Goal: Information Seeking & Learning: Stay updated

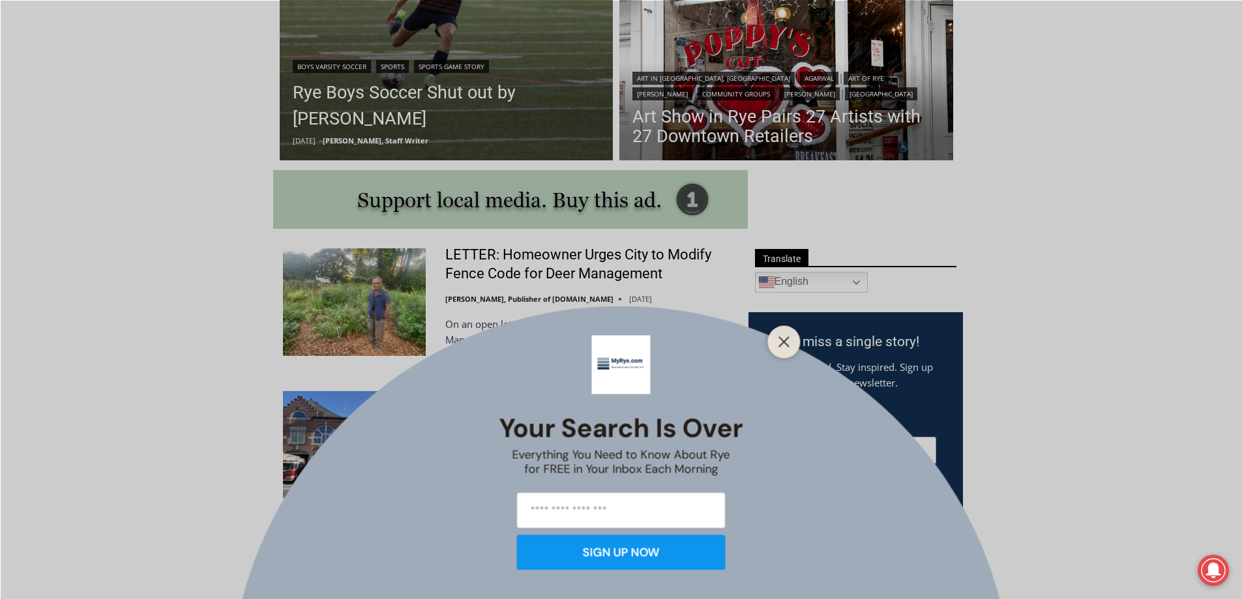
scroll to position [587, 0]
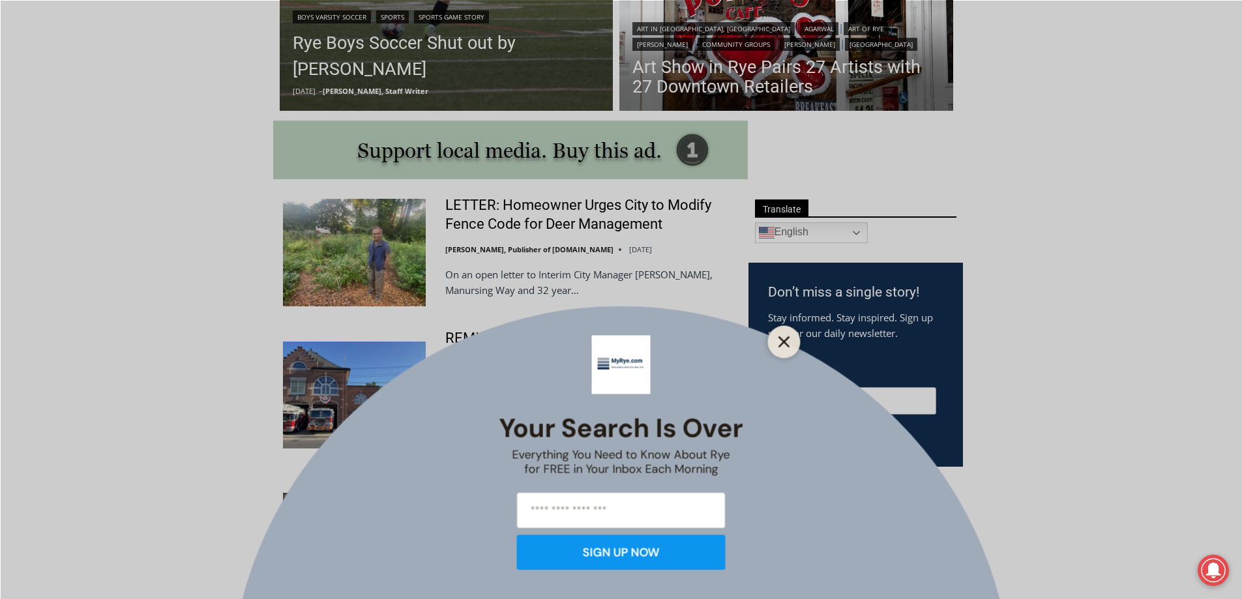
click at [783, 346] on icon "Close" at bounding box center [785, 342] width 12 height 12
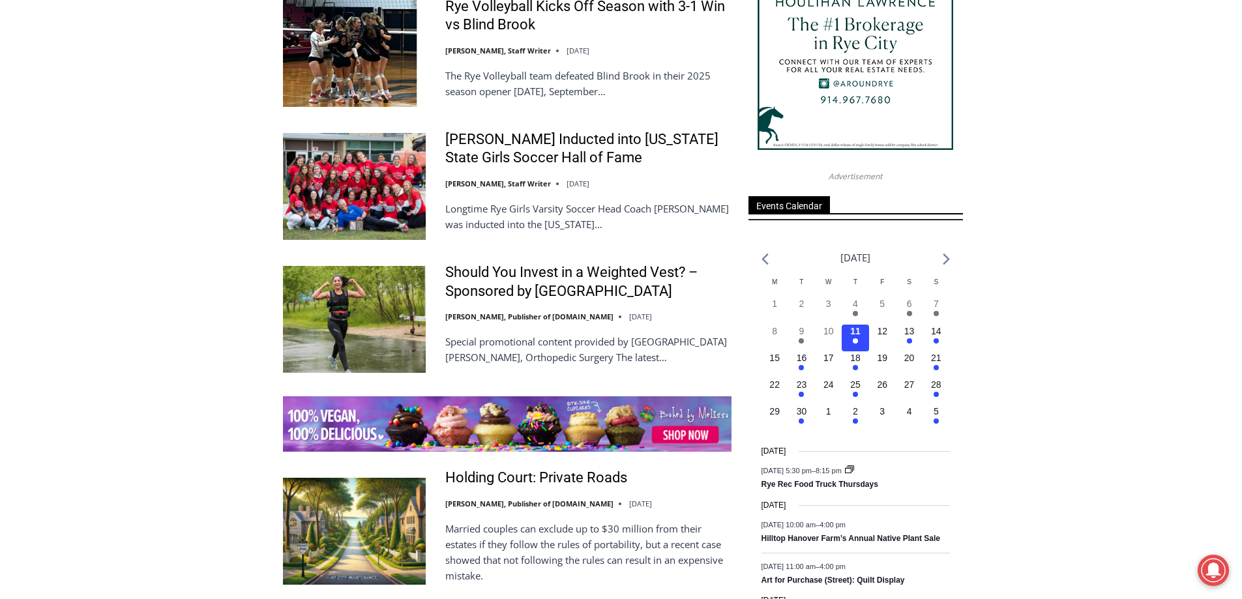
scroll to position [1891, 0]
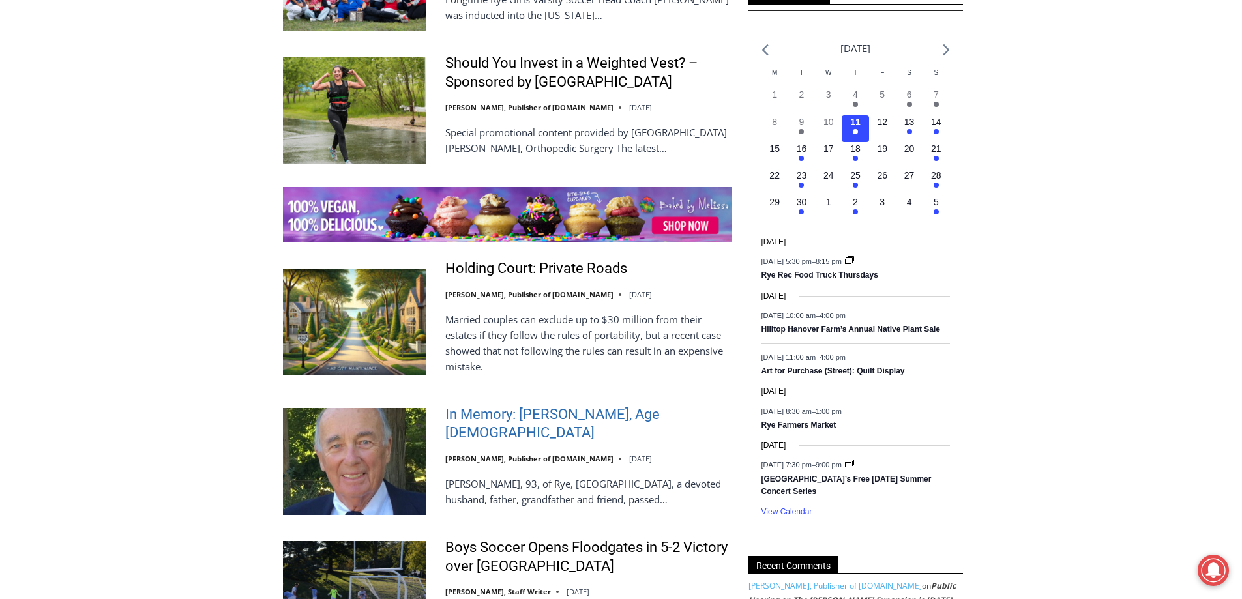
click at [532, 406] on link "In Memory: [PERSON_NAME], Age [DEMOGRAPHIC_DATA]" at bounding box center [588, 424] width 286 height 37
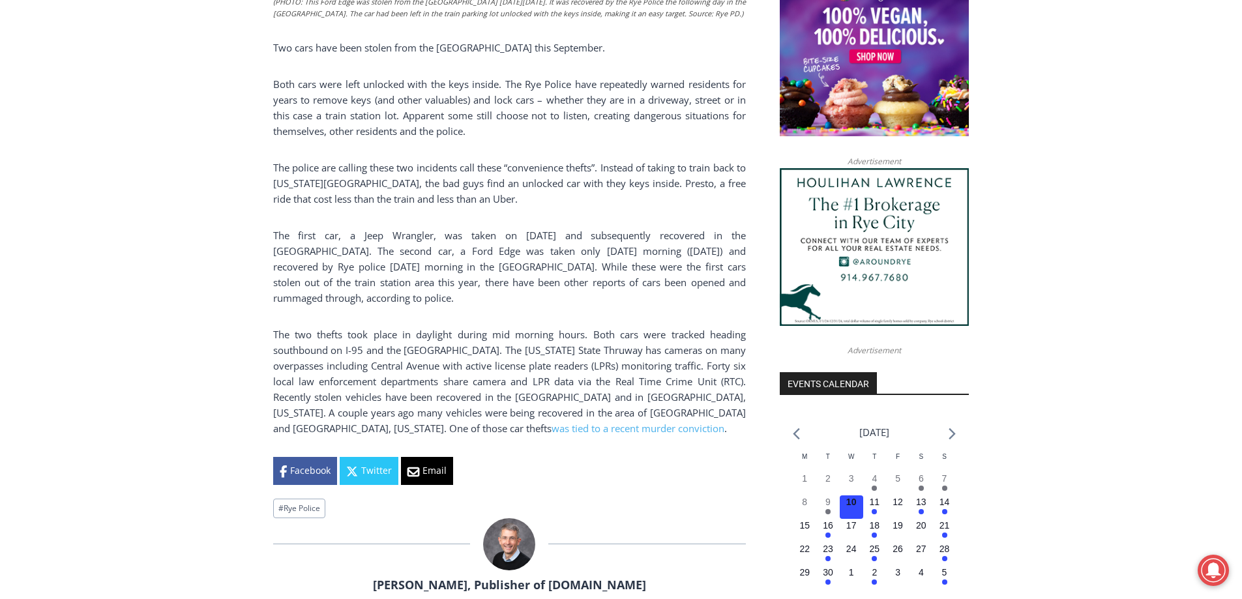
scroll to position [1239, 0]
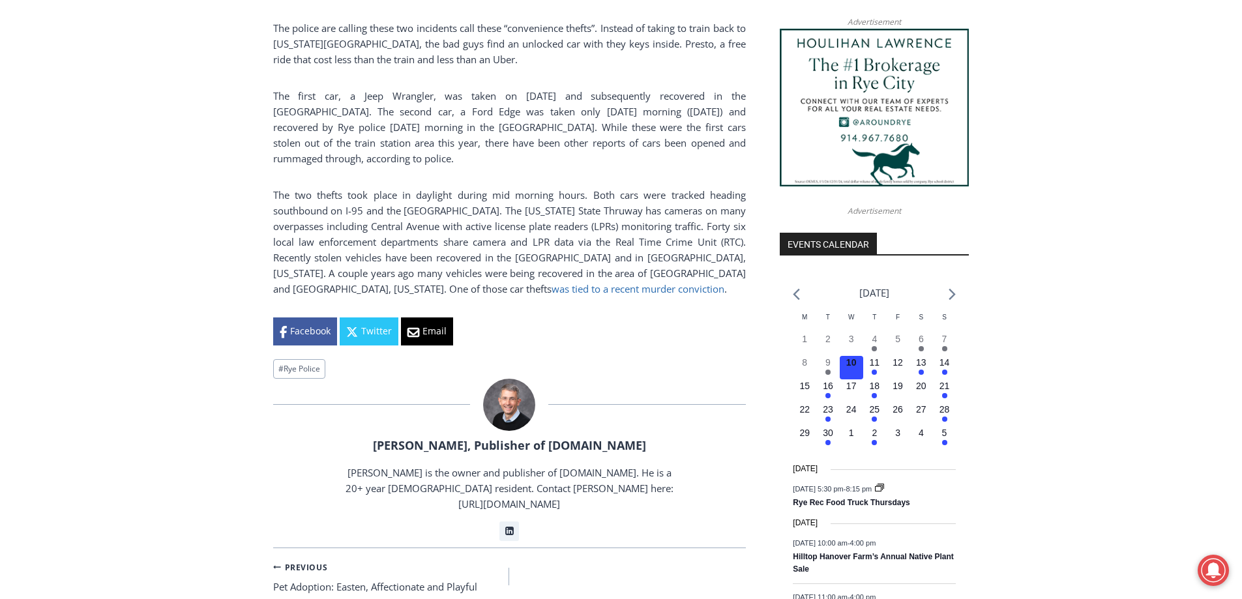
click at [552, 282] on link "was tied to a recent murder conviction" at bounding box center [638, 288] width 173 height 13
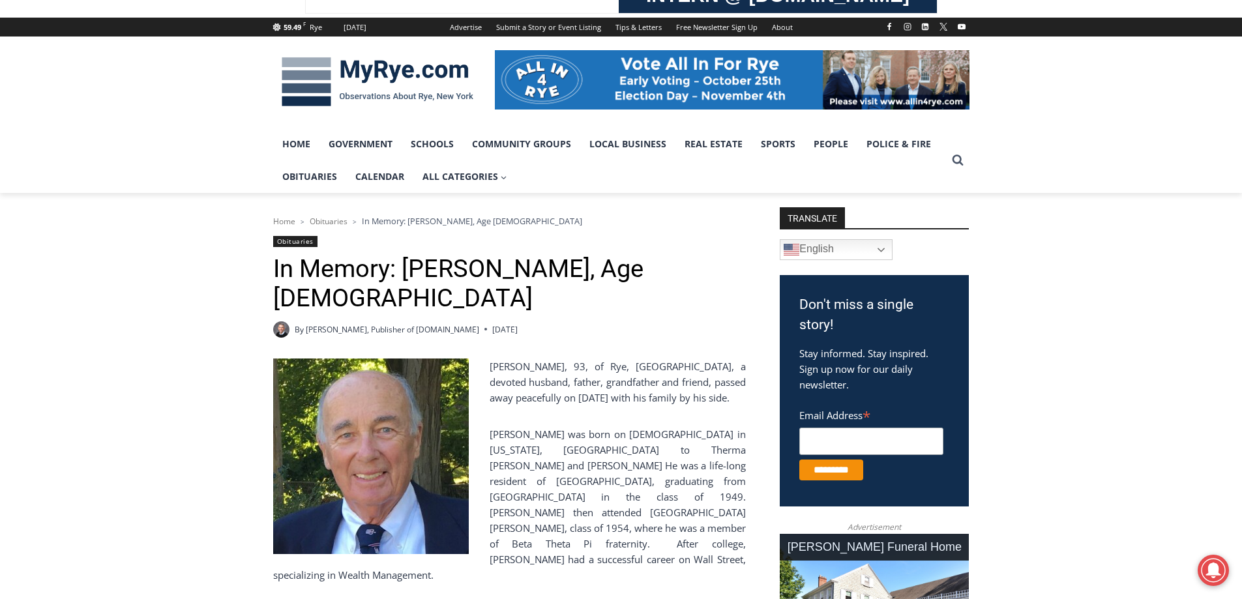
scroll to position [196, 0]
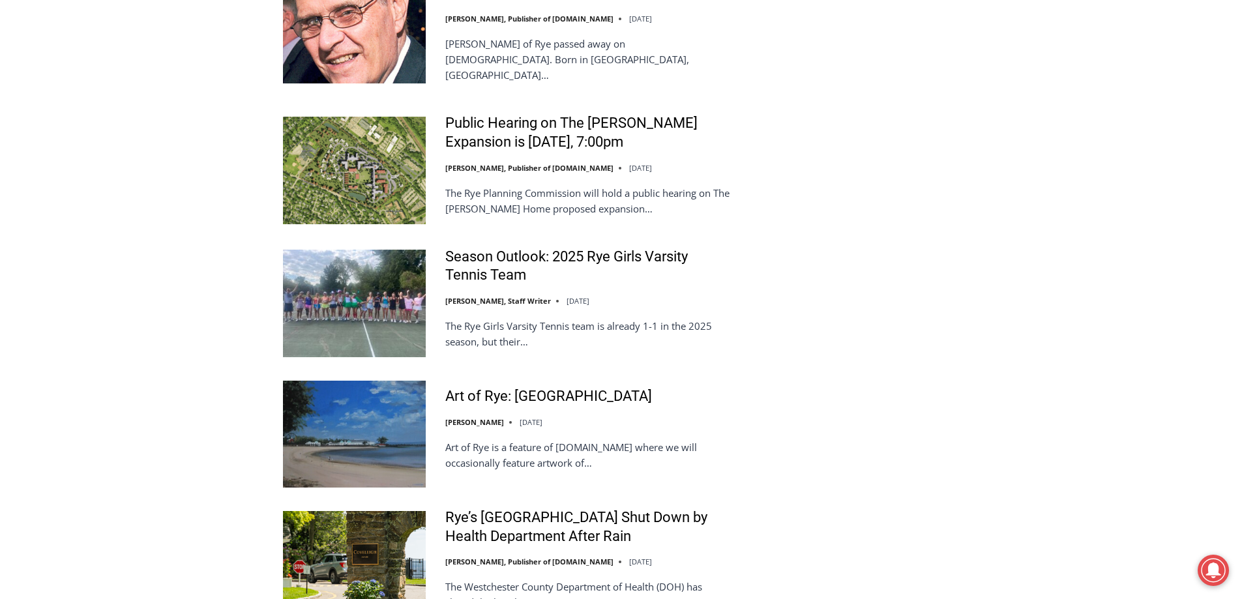
scroll to position [2674, 0]
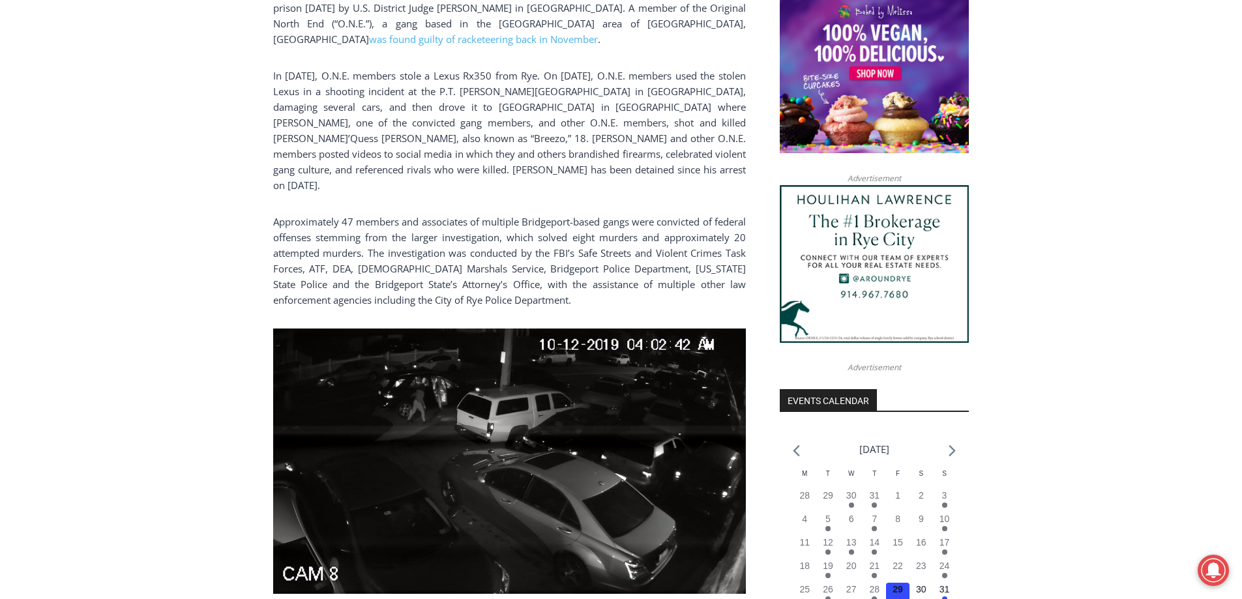
scroll to position [1017, 0]
